Goal: Information Seeking & Learning: Learn about a topic

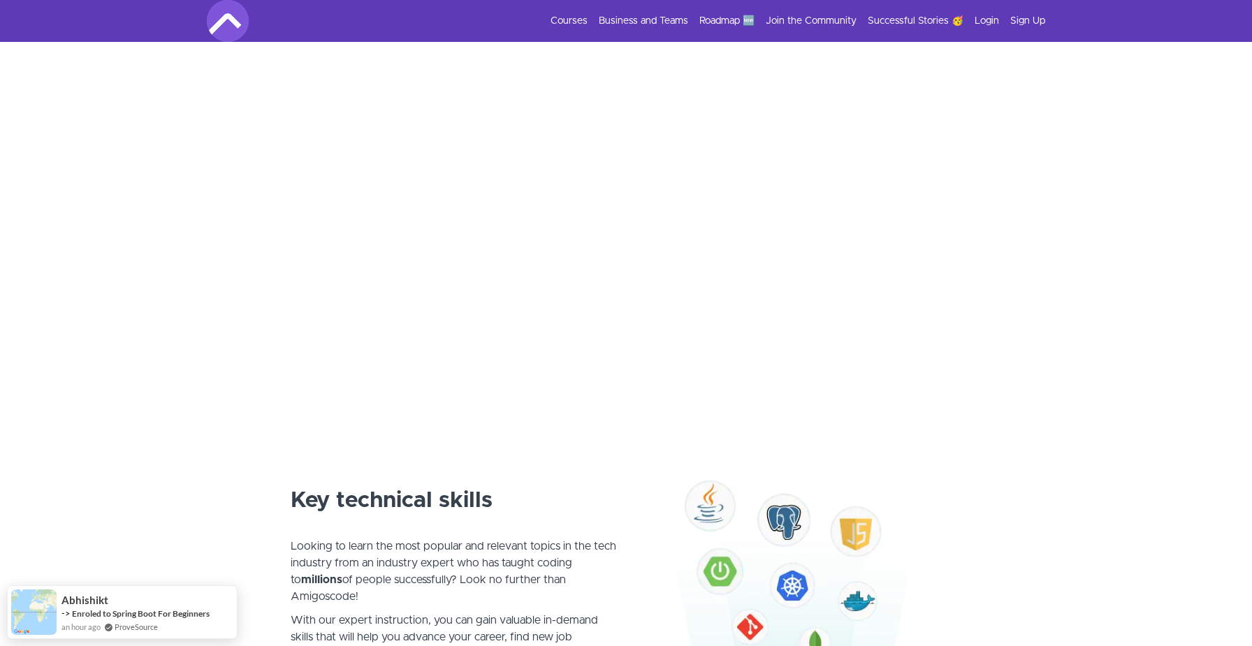
scroll to position [525, 0]
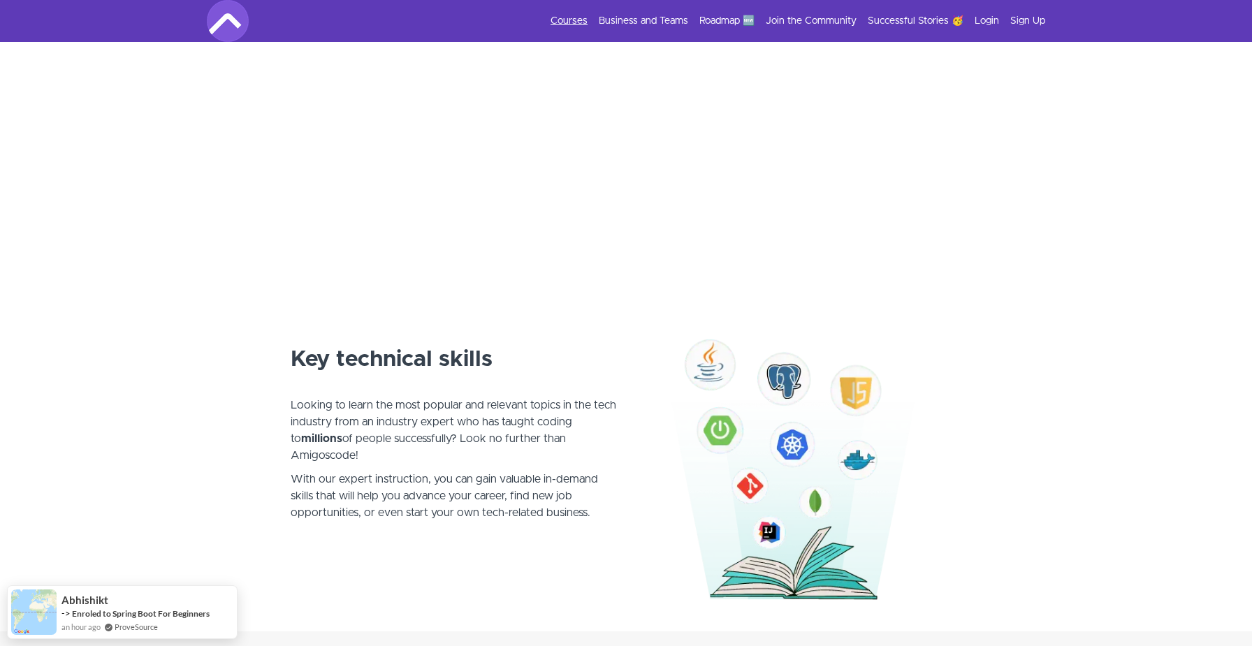
click at [570, 17] on link "Courses" at bounding box center [569, 21] width 37 height 14
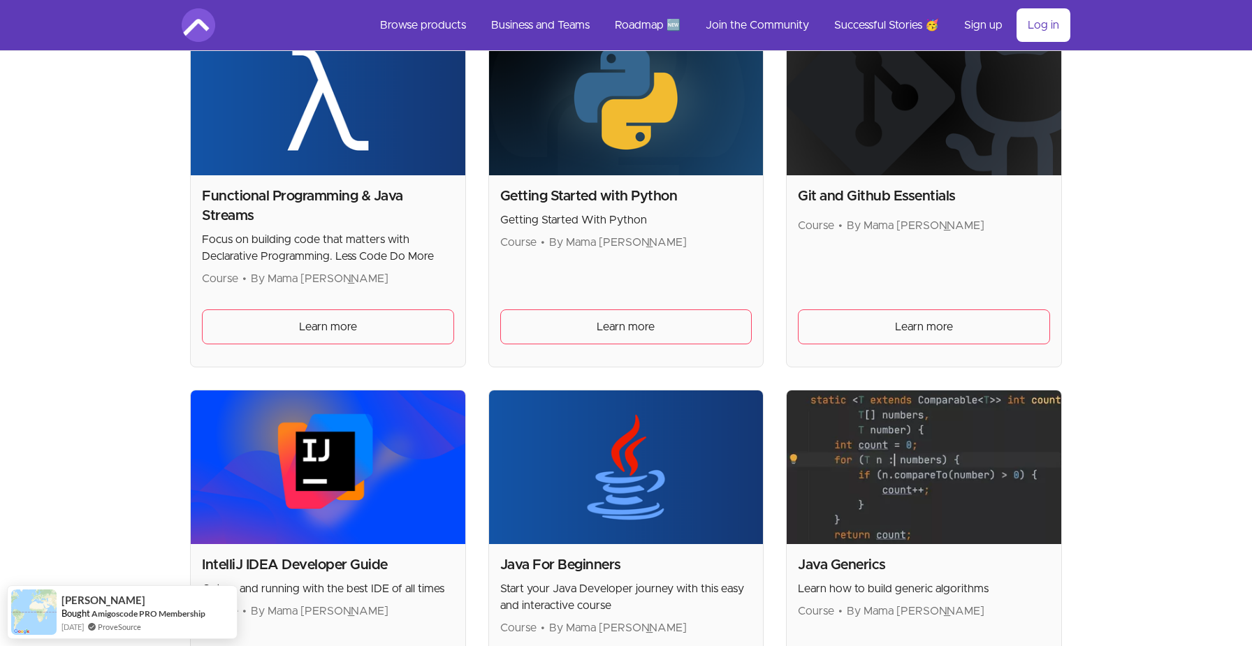
scroll to position [1091, 0]
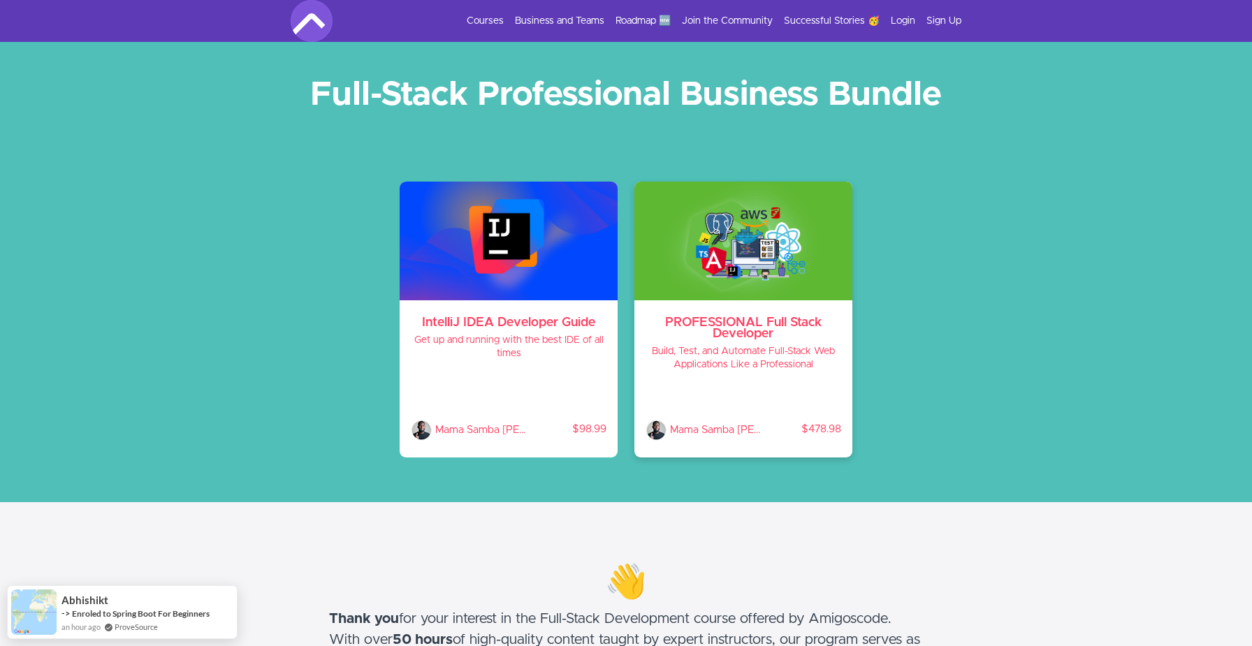
click at [703, 326] on h3 "PROFESSIONAL Full Stack Developer" at bounding box center [744, 328] width 196 height 22
